Goal: Transaction & Acquisition: Purchase product/service

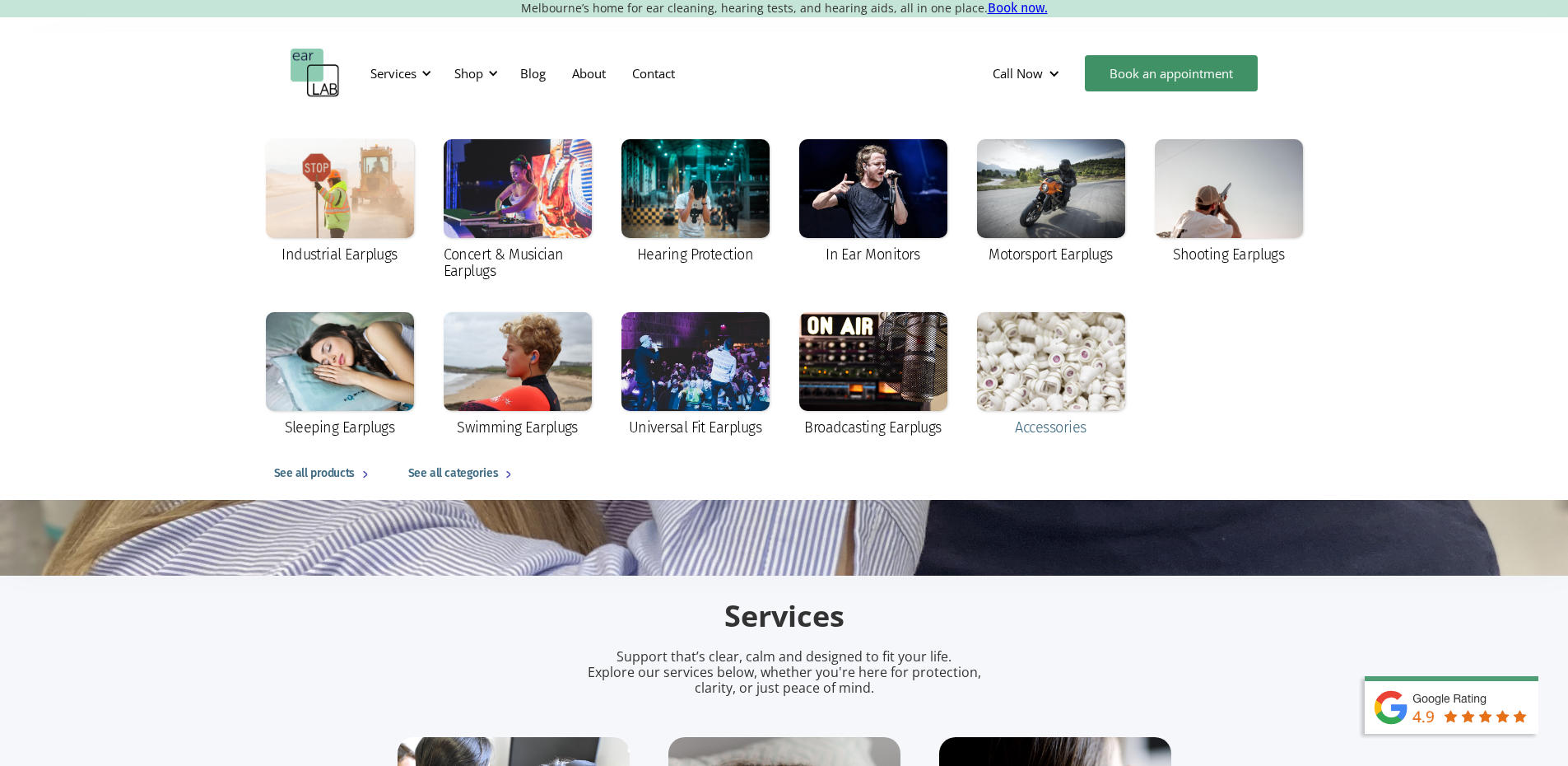
click at [1042, 371] on div at bounding box center [1050, 361] width 148 height 99
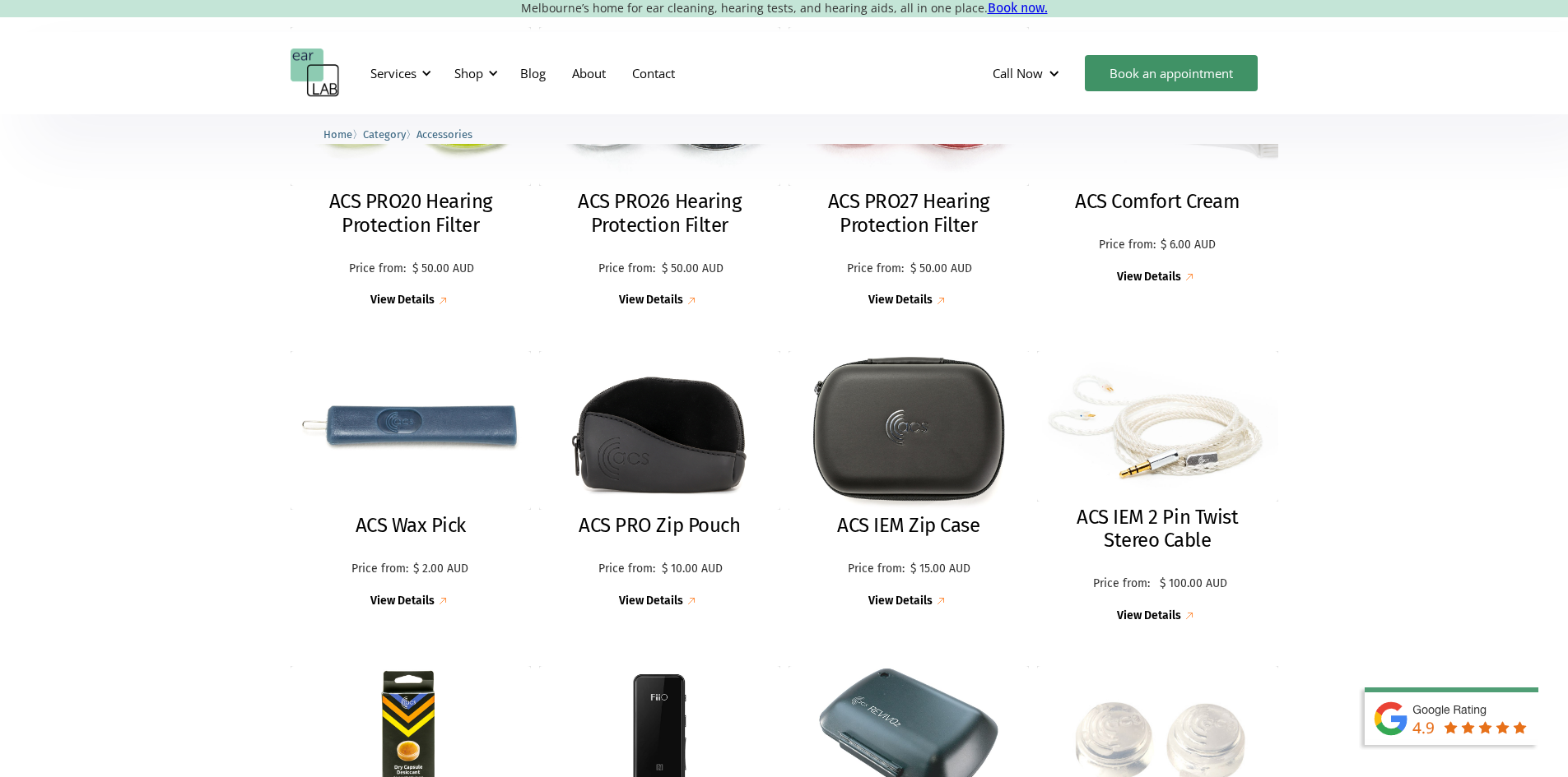
click at [1126, 191] on div "ACS Comfort Cream Price from: $ 6.00 AUD Price: $ 6.00 AUD View Details" at bounding box center [1157, 237] width 241 height 96
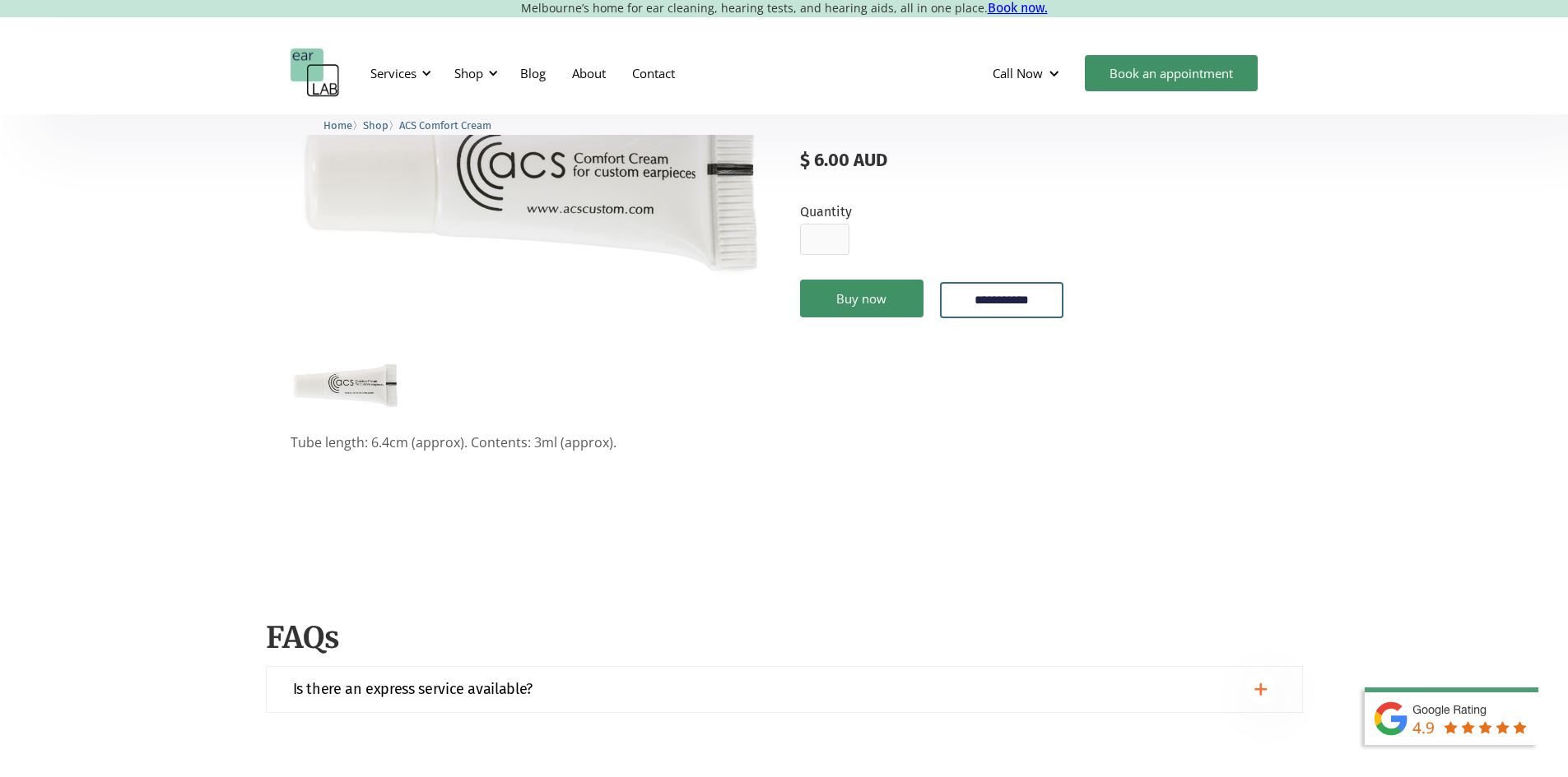
scroll to position [247, 0]
